Goal: Obtain resource: Obtain resource

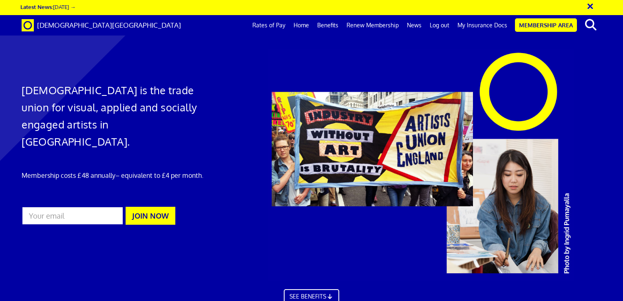
scroll to position [0, 6]
click at [530, 22] on link "Membership Area" at bounding box center [546, 24] width 62 height 13
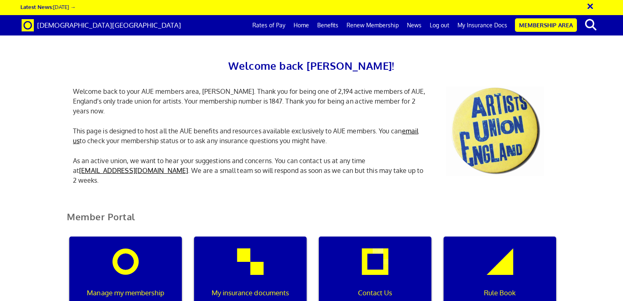
scroll to position [0, 2]
click at [244, 249] on div "My insurance documents" at bounding box center [250, 275] width 112 height 78
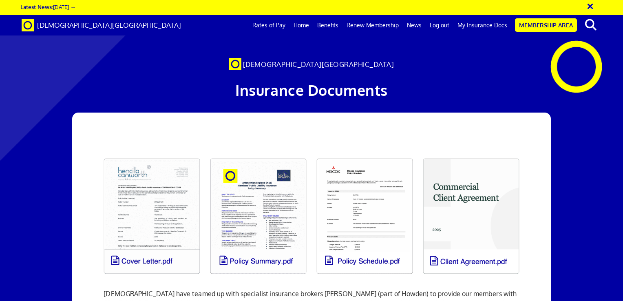
scroll to position [0, 6]
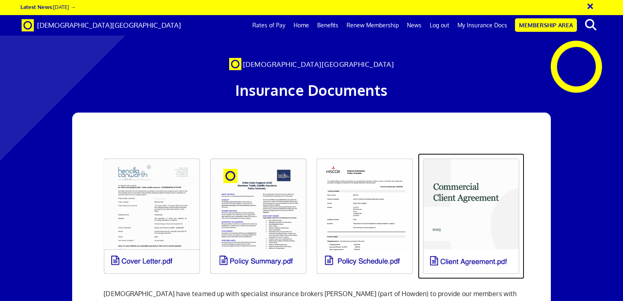
click at [468, 232] on link at bounding box center [471, 215] width 106 height 125
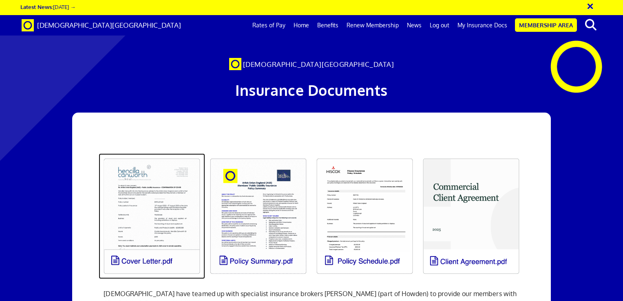
click at [176, 203] on link at bounding box center [152, 215] width 106 height 125
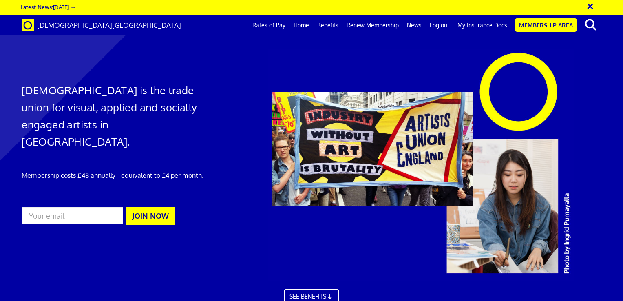
scroll to position [0, 6]
click at [544, 25] on link "Membership Area" at bounding box center [546, 24] width 62 height 13
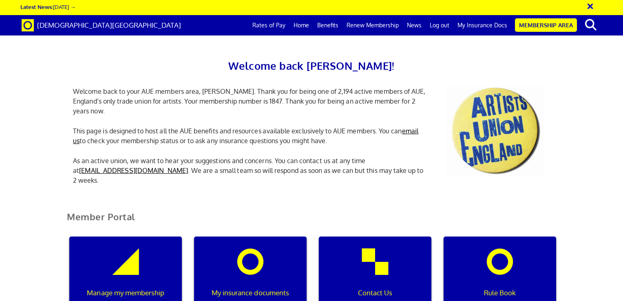
scroll to position [0, 2]
click at [259, 260] on div "My insurance documents" at bounding box center [250, 275] width 112 height 78
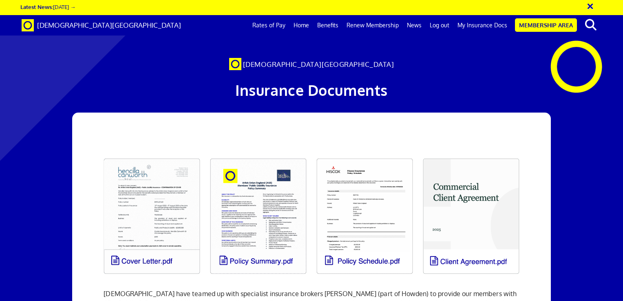
scroll to position [0, 6]
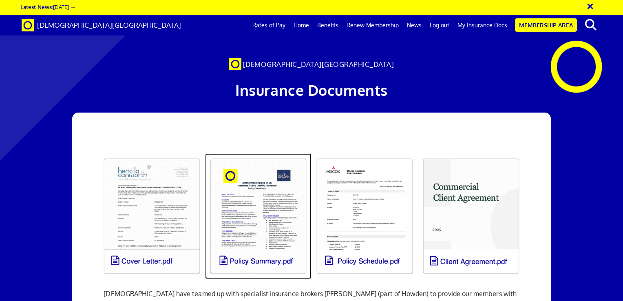
click at [259, 205] on link at bounding box center [258, 215] width 106 height 125
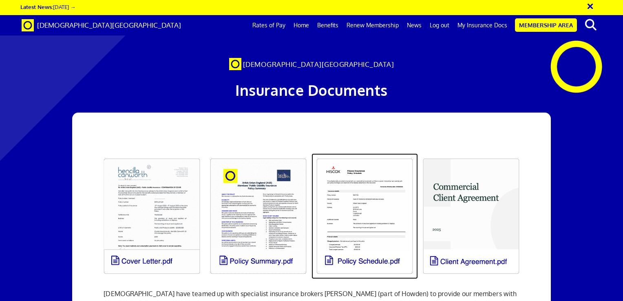
click at [366, 198] on link at bounding box center [364, 215] width 106 height 125
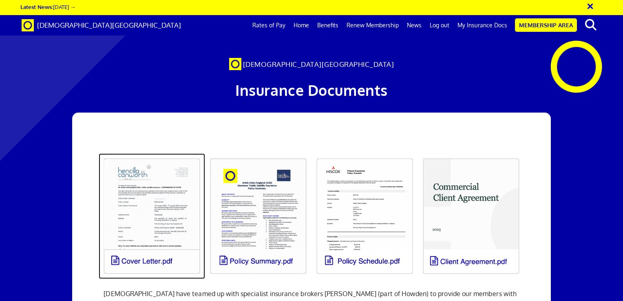
click at [174, 224] on link at bounding box center [152, 215] width 106 height 125
